Goal: Task Accomplishment & Management: Use online tool/utility

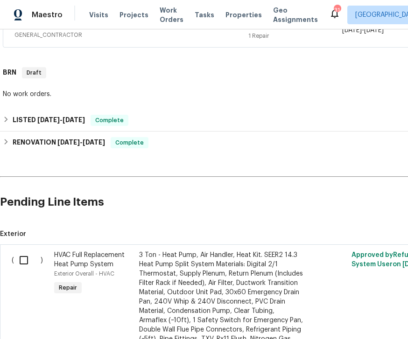
scroll to position [272, 0]
click at [26, 261] on input "checkbox" at bounding box center [27, 260] width 27 height 20
checkbox input "true"
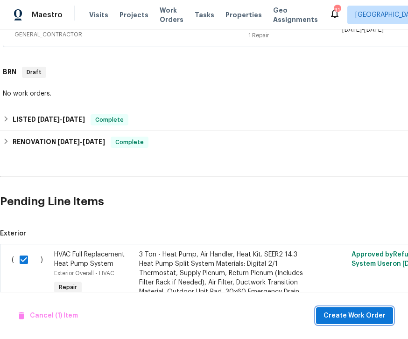
click at [350, 319] on span "Create Work Order" at bounding box center [354, 316] width 62 height 12
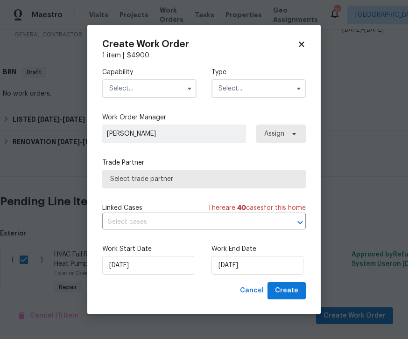
click at [181, 83] on input "text" at bounding box center [149, 88] width 94 height 19
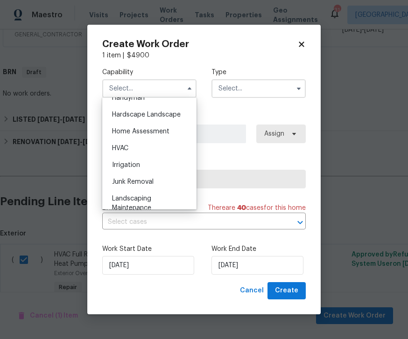
scroll to position [526, 0]
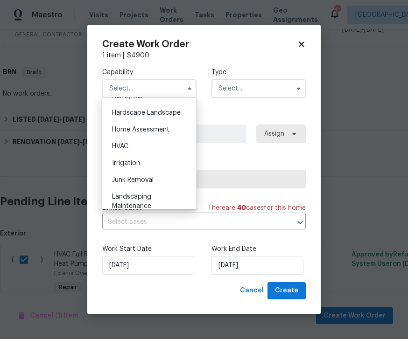
click at [126, 141] on div "HVAC" at bounding box center [150, 146] width 90 height 17
type input "HVAC"
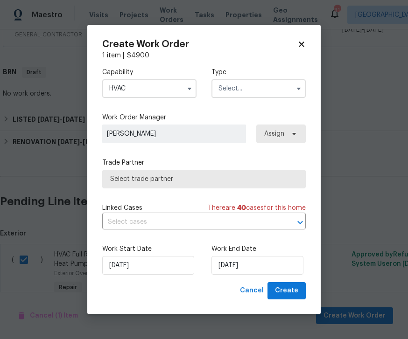
click at [297, 85] on icon "button" at bounding box center [298, 88] width 7 height 7
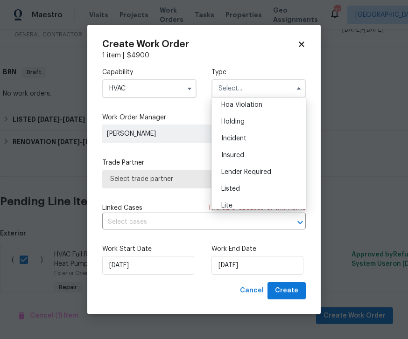
scroll to position [34, 0]
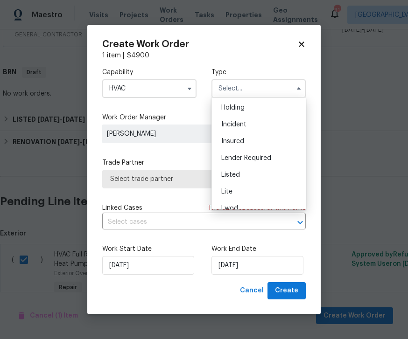
click at [234, 174] on span "Listed" at bounding box center [230, 175] width 19 height 7
type input "Listed"
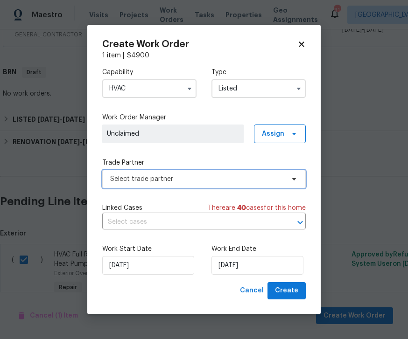
click at [294, 177] on icon at bounding box center [293, 178] width 7 height 7
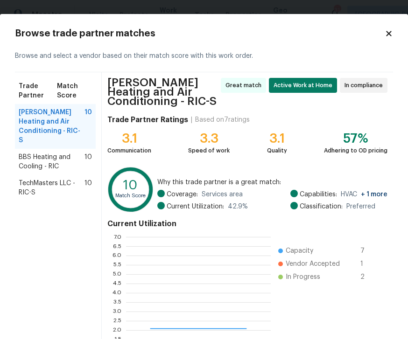
scroll to position [131, 145]
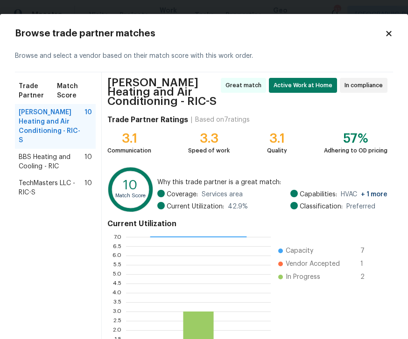
click at [51, 154] on span "BBS Heating and Cooling - RIC" at bounding box center [52, 162] width 66 height 19
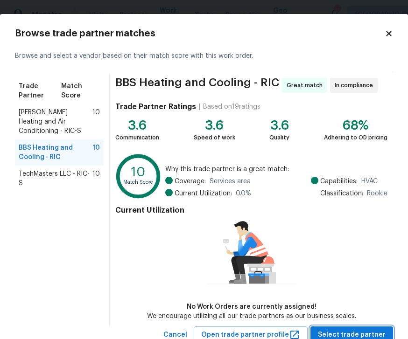
click at [357, 331] on span "Select trade partner" at bounding box center [352, 336] width 68 height 12
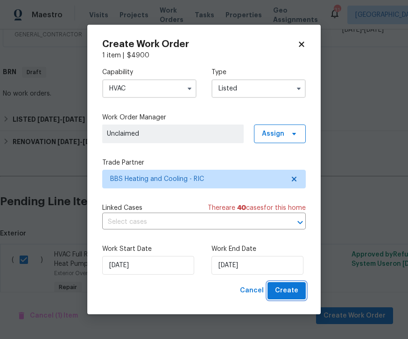
click at [298, 289] on button "Create" at bounding box center [286, 290] width 38 height 17
checkbox input "false"
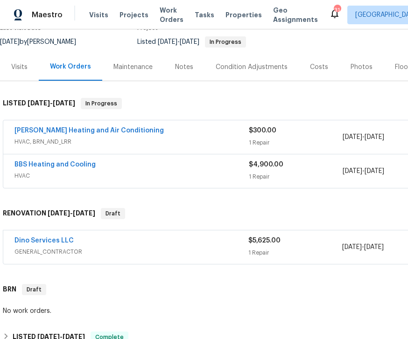
scroll to position [88, 0]
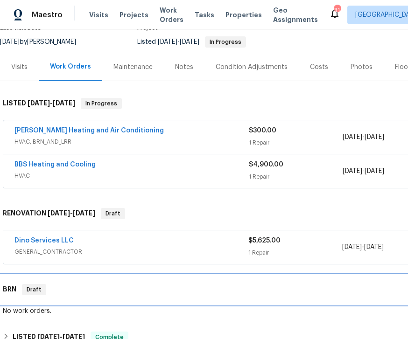
click at [14, 288] on h6 "BRN" at bounding box center [10, 289] width 14 height 11
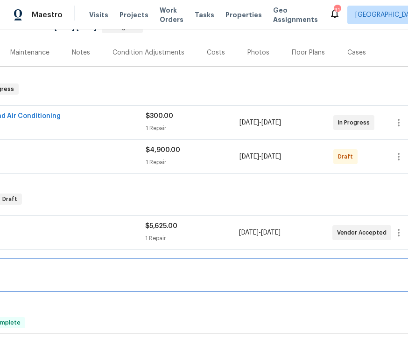
scroll to position [103, 103]
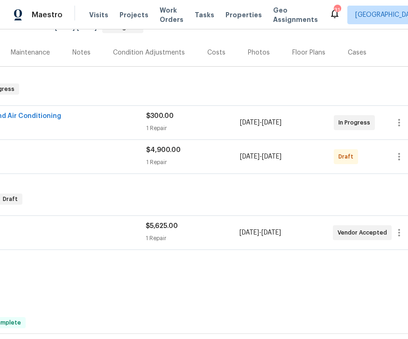
click at [133, 155] on div "BBS Heating and Cooling" at bounding box center [29, 151] width 234 height 11
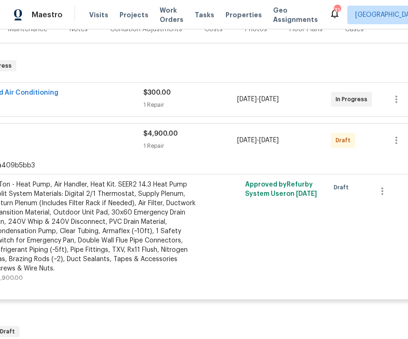
scroll to position [126, 106]
click at [398, 142] on icon "button" at bounding box center [395, 140] width 11 height 11
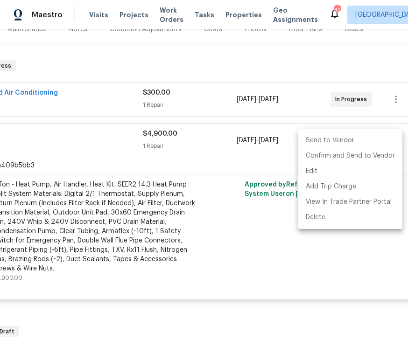
click at [335, 140] on li "Send to Vendor" at bounding box center [350, 140] width 104 height 15
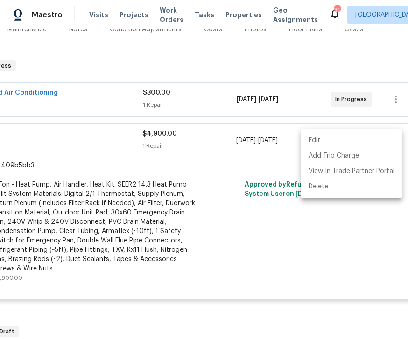
click at [182, 152] on div at bounding box center [204, 169] width 408 height 339
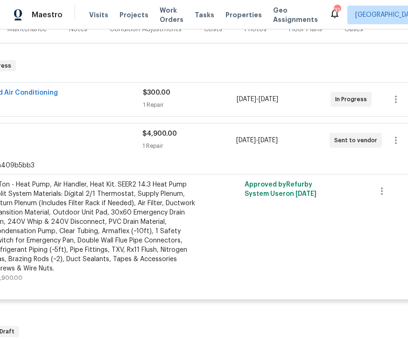
click at [160, 133] on span "$4,900.00" at bounding box center [159, 134] width 35 height 7
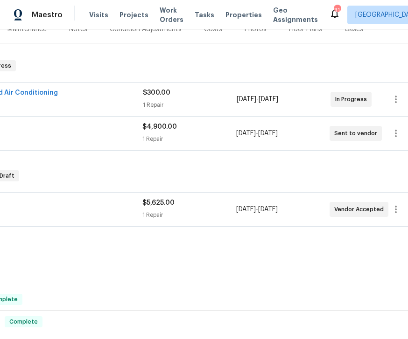
click at [97, 132] on div "BBS Heating and Cooling" at bounding box center [26, 127] width 234 height 11
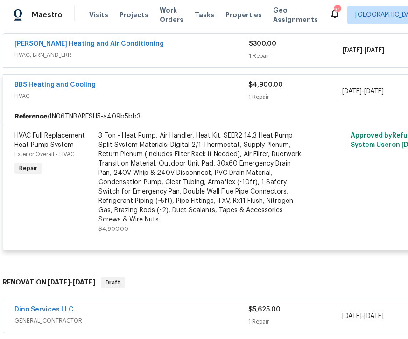
scroll to position [168, 0]
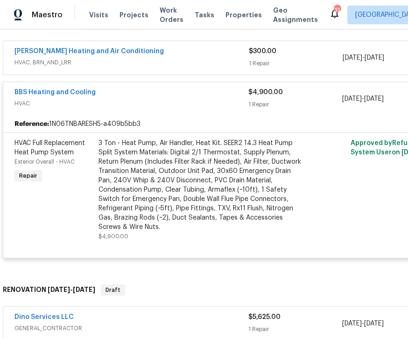
click at [185, 195] on div "3 Ton - Heat Pump, Air Handler, Heat Kit. SEER2 14.3 Heat Pump Split System Mat…" at bounding box center [200, 185] width 204 height 93
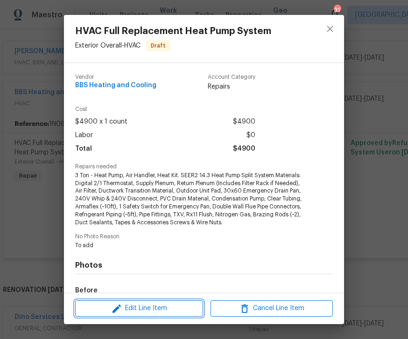
click at [155, 309] on span "Edit Line Item" at bounding box center [139, 309] width 122 height 12
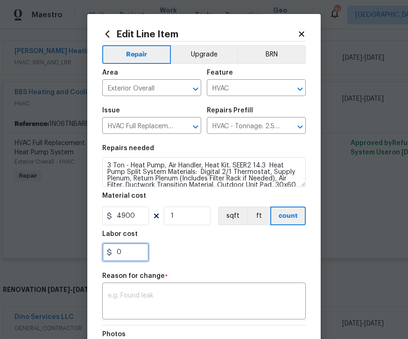
click at [132, 253] on input "0" at bounding box center [125, 252] width 47 height 19
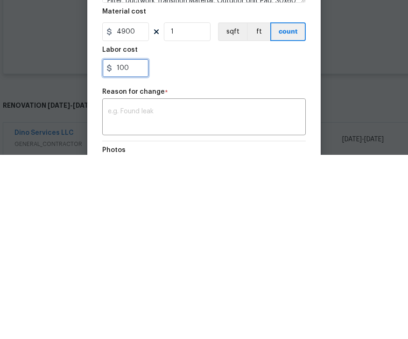
type input "100"
click at [162, 293] on textarea at bounding box center [204, 303] width 192 height 20
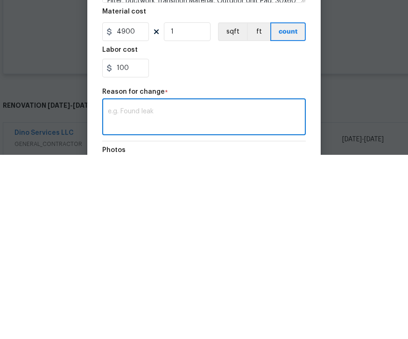
scroll to position [30, 0]
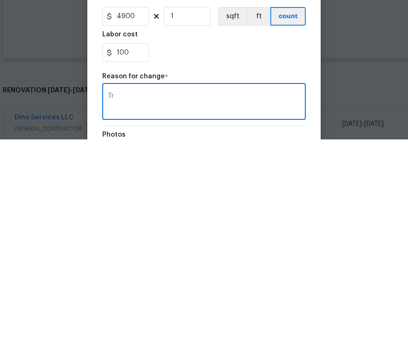
type textarea "T"
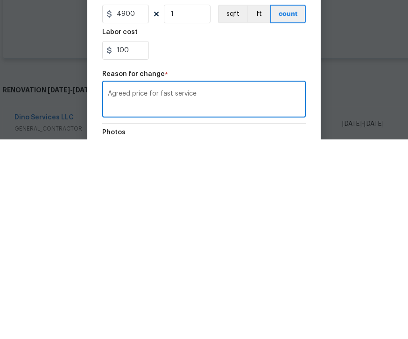
scroll to position [0, 0]
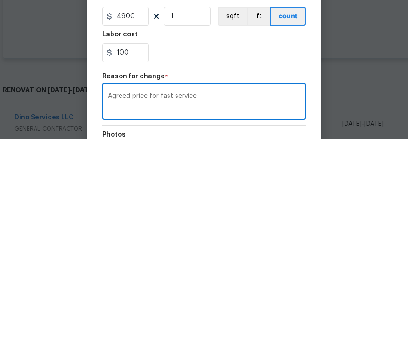
type textarea "Agreed price for fast service"
click at [244, 243] on div "100" at bounding box center [204, 252] width 204 height 19
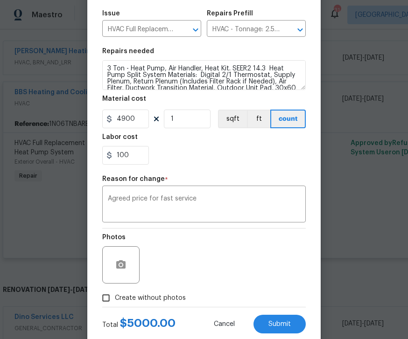
scroll to position [98, 0]
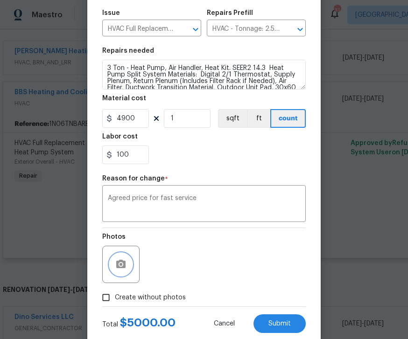
click at [122, 264] on icon "button" at bounding box center [120, 264] width 9 height 8
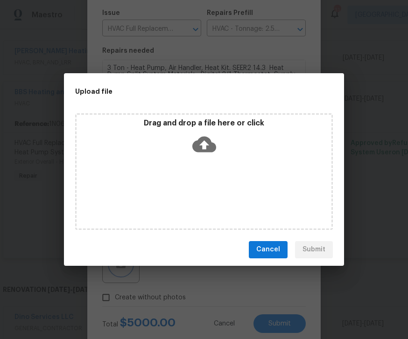
click at [387, 239] on div "Upload file Drag and drop a file here or click Cancel Submit" at bounding box center [204, 169] width 408 height 339
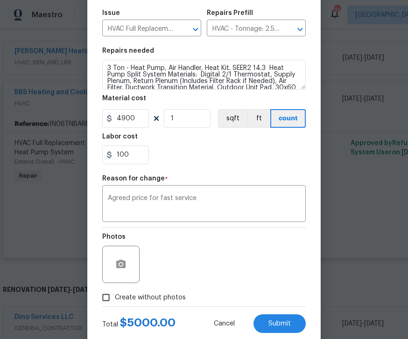
click at [282, 328] on span "Submit" at bounding box center [279, 324] width 22 height 7
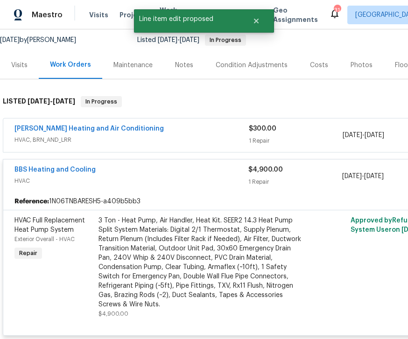
scroll to position [90, 0]
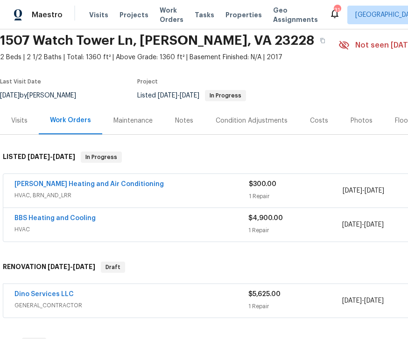
scroll to position [35, 0]
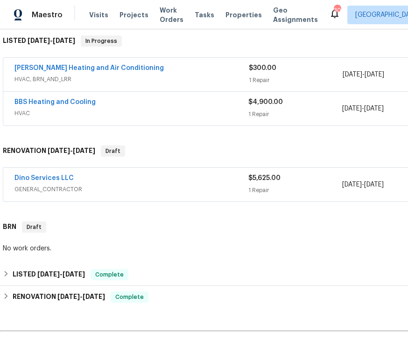
scroll to position [150, 0]
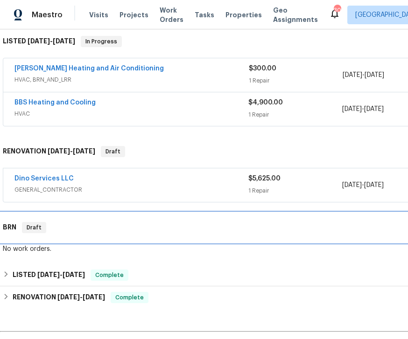
click at [35, 224] on span "Draft" at bounding box center [34, 227] width 22 height 9
click at [35, 230] on span "Draft" at bounding box center [34, 227] width 22 height 9
click at [237, 233] on div "BRN Draft" at bounding box center [264, 227] width 522 height 11
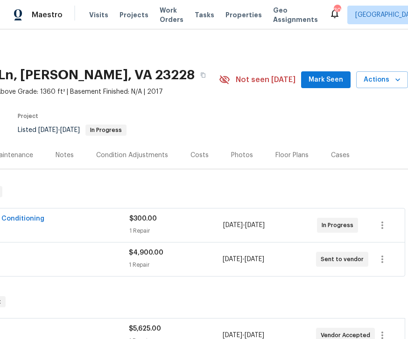
scroll to position [0, 119]
click at [330, 80] on span "Mark Seen" at bounding box center [326, 80] width 35 height 12
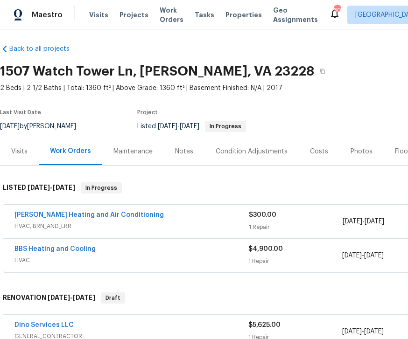
scroll to position [4, 0]
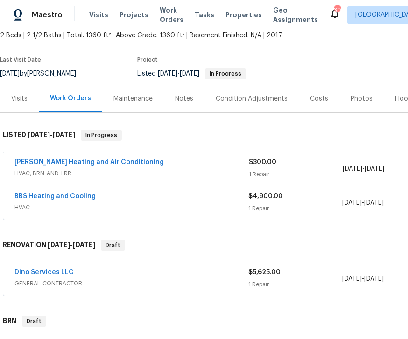
scroll to position [56, 0]
click at [82, 196] on link "BBS Heating and Cooling" at bounding box center [54, 196] width 81 height 7
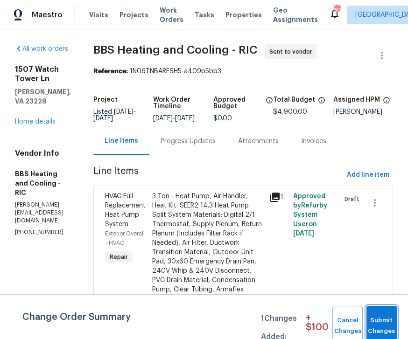
click at [388, 323] on span "Submit Changes" at bounding box center [381, 326] width 21 height 21
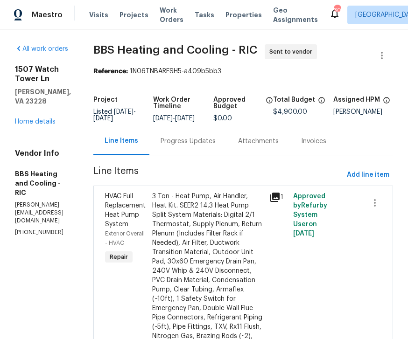
click at [57, 169] on h5 "BBS Heating and Cooling - RIC" at bounding box center [43, 183] width 56 height 28
click at [62, 149] on div "Vendor Info BBS Heating and Cooling - RIC steve@bbsheatingandcooling.com (301) …" at bounding box center [43, 193] width 56 height 88
click at [240, 39] on div "All work orders 1507 Watch Tower Ln Henrico, VA 23228 Home details Vendor Info …" at bounding box center [204, 291] width 408 height 524
